Goal: Register for event/course

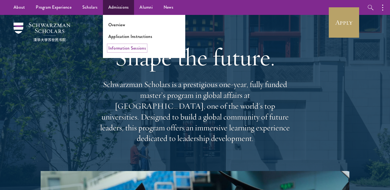
click at [125, 50] on link "Information Sessions" at bounding box center [127, 48] width 38 height 6
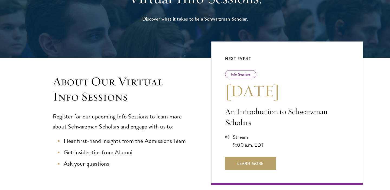
scroll to position [81, 0]
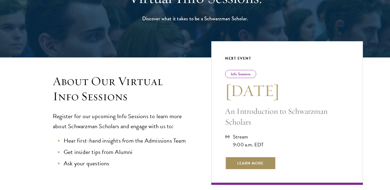
click at [238, 164] on span "Learn More" at bounding box center [250, 163] width 51 height 13
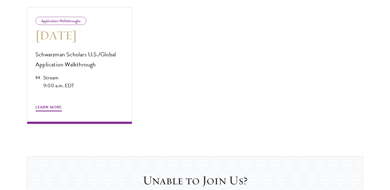
scroll to position [539, 0]
